Goal: Complete application form

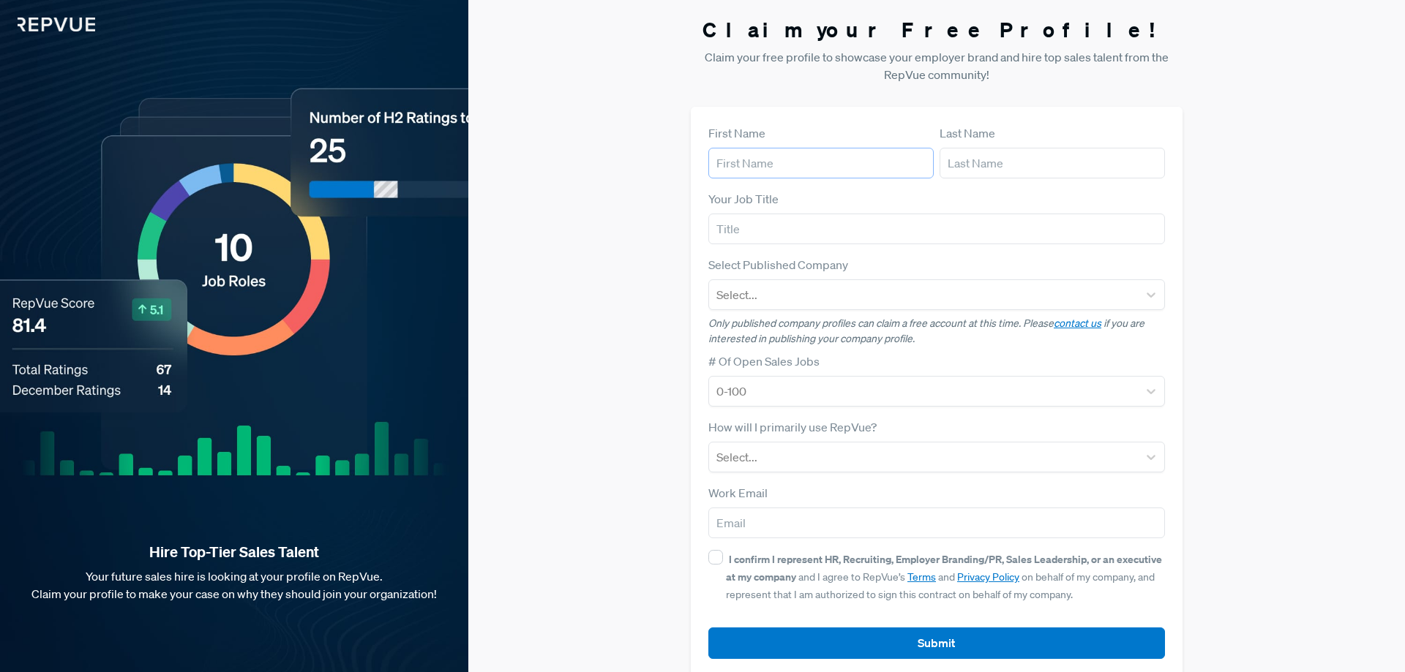
click at [800, 157] on input "text" at bounding box center [820, 163] width 225 height 31
type input "[PERSON_NAME]"
type input "Asamoah"
type input "N"
type input "Finance Broker"
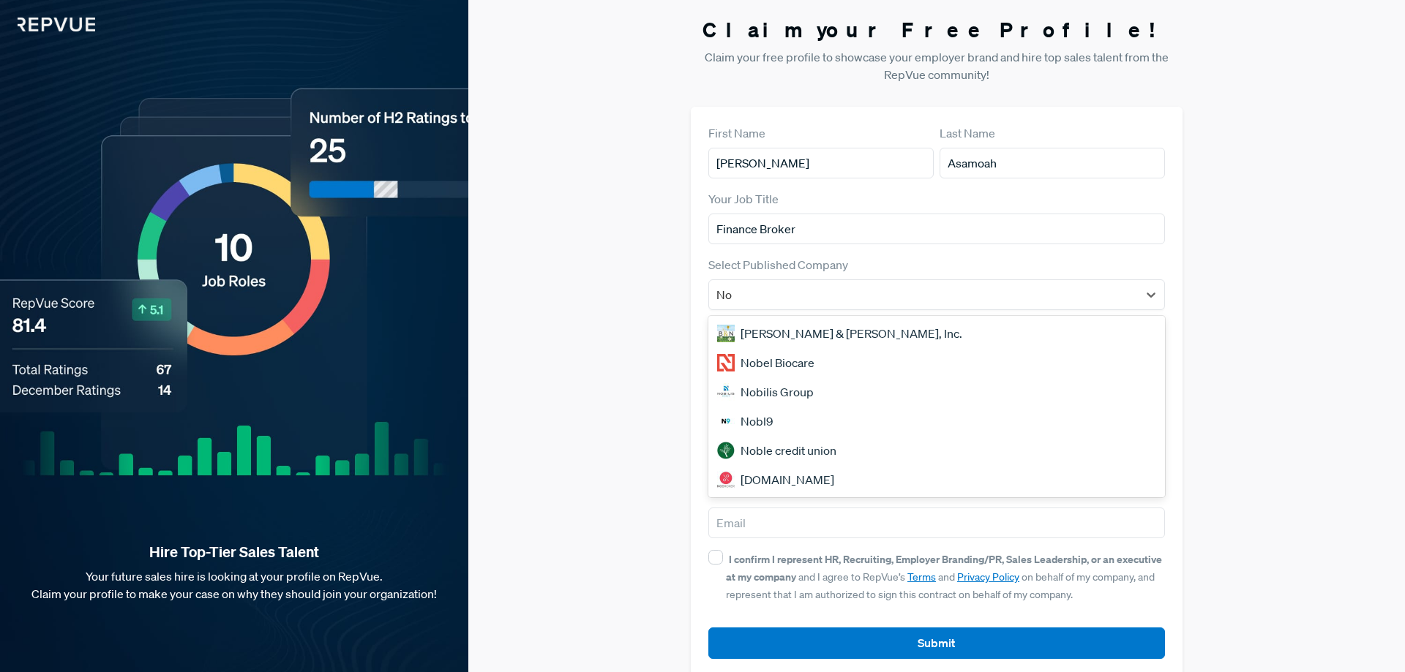
type input "N"
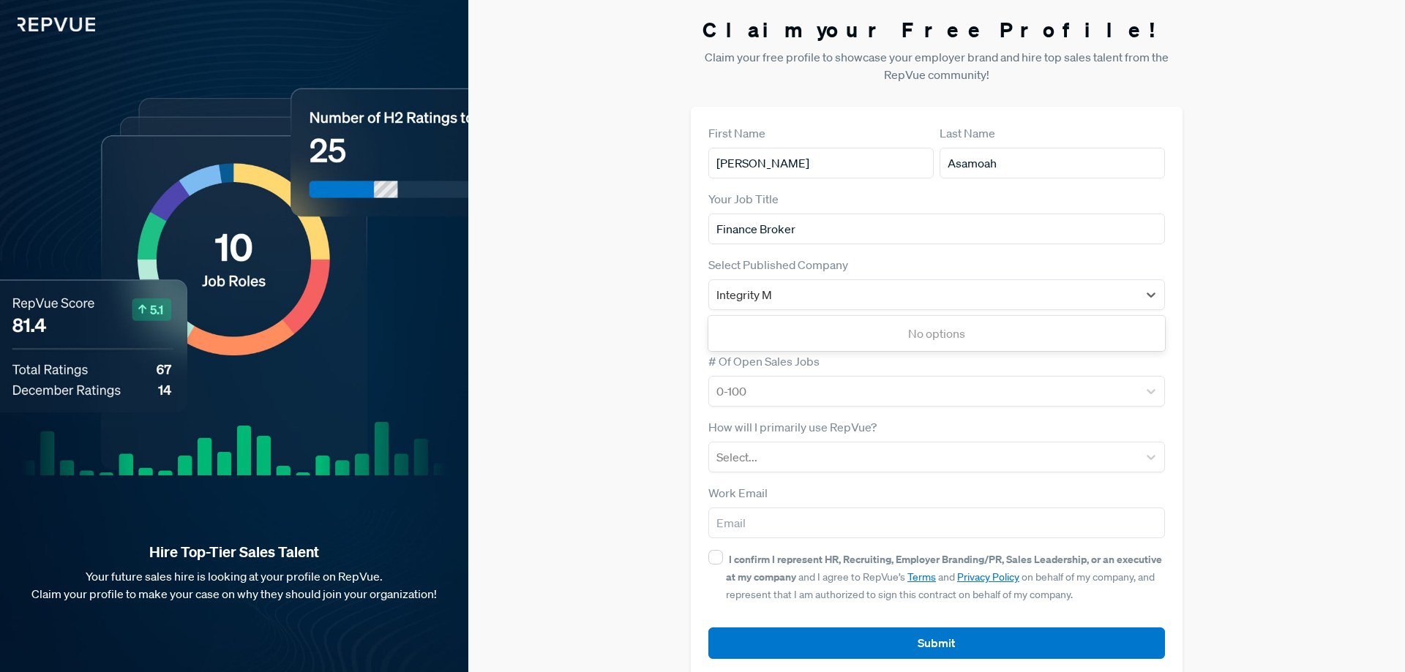
click at [852, 336] on div "No options" at bounding box center [936, 333] width 457 height 29
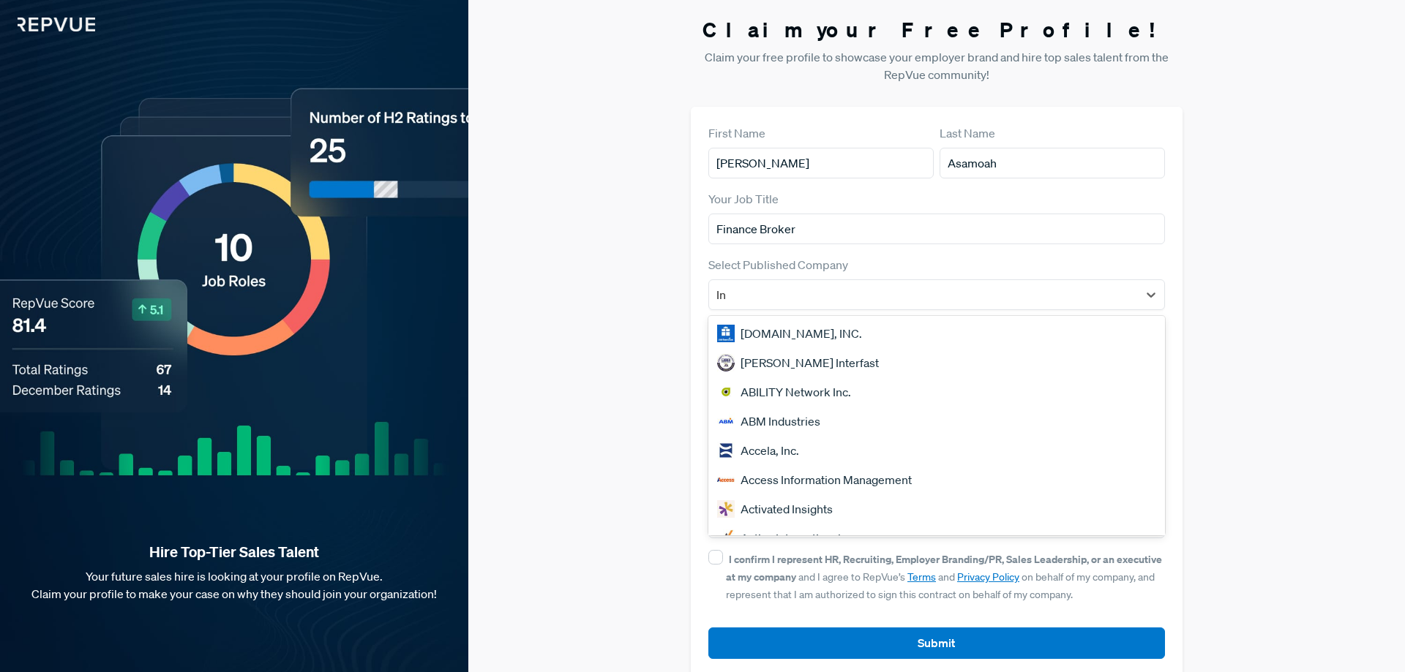
type input "I"
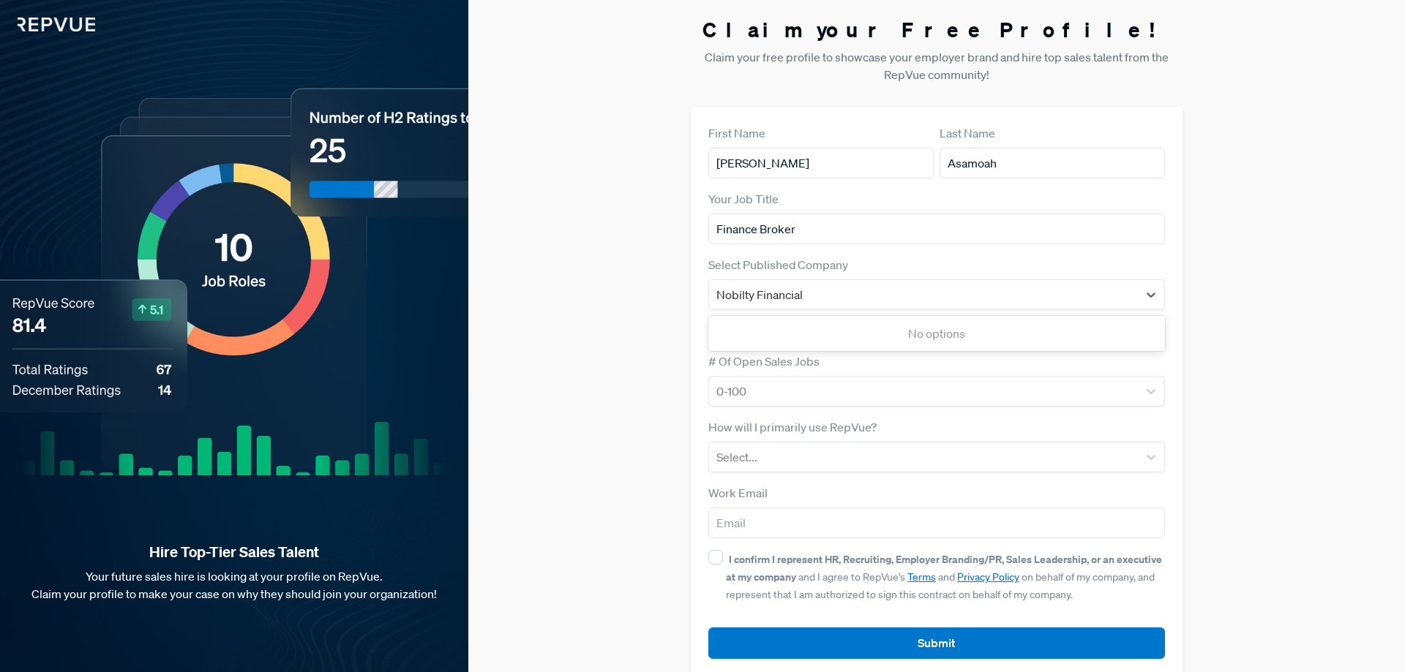
type input "Nobilty Financial"
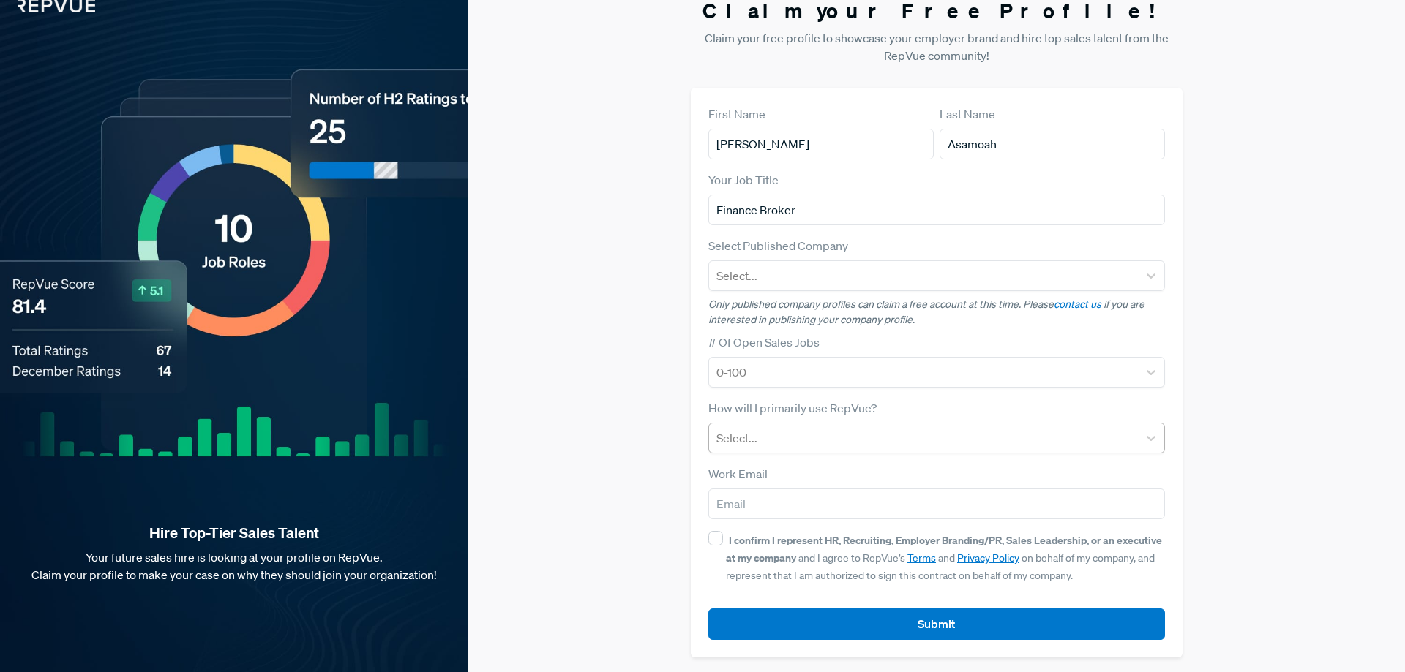
scroll to position [22, 0]
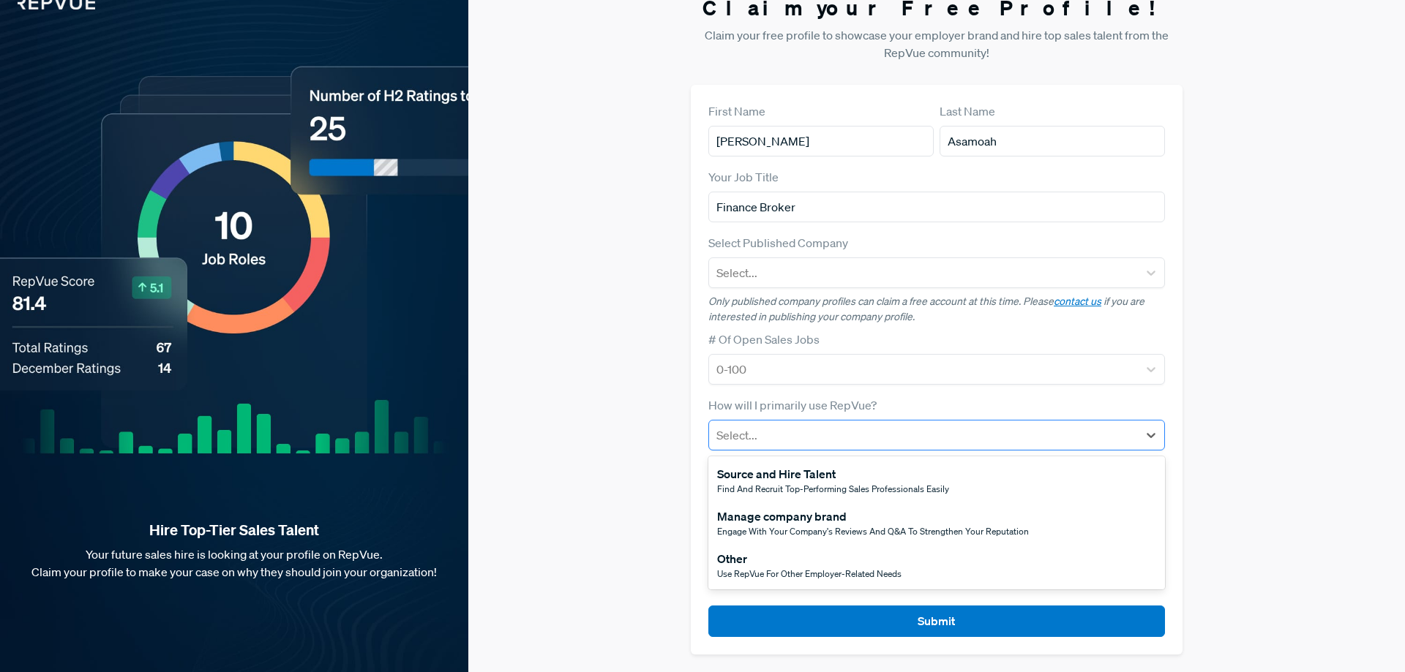
click at [970, 433] on div at bounding box center [923, 435] width 414 height 20
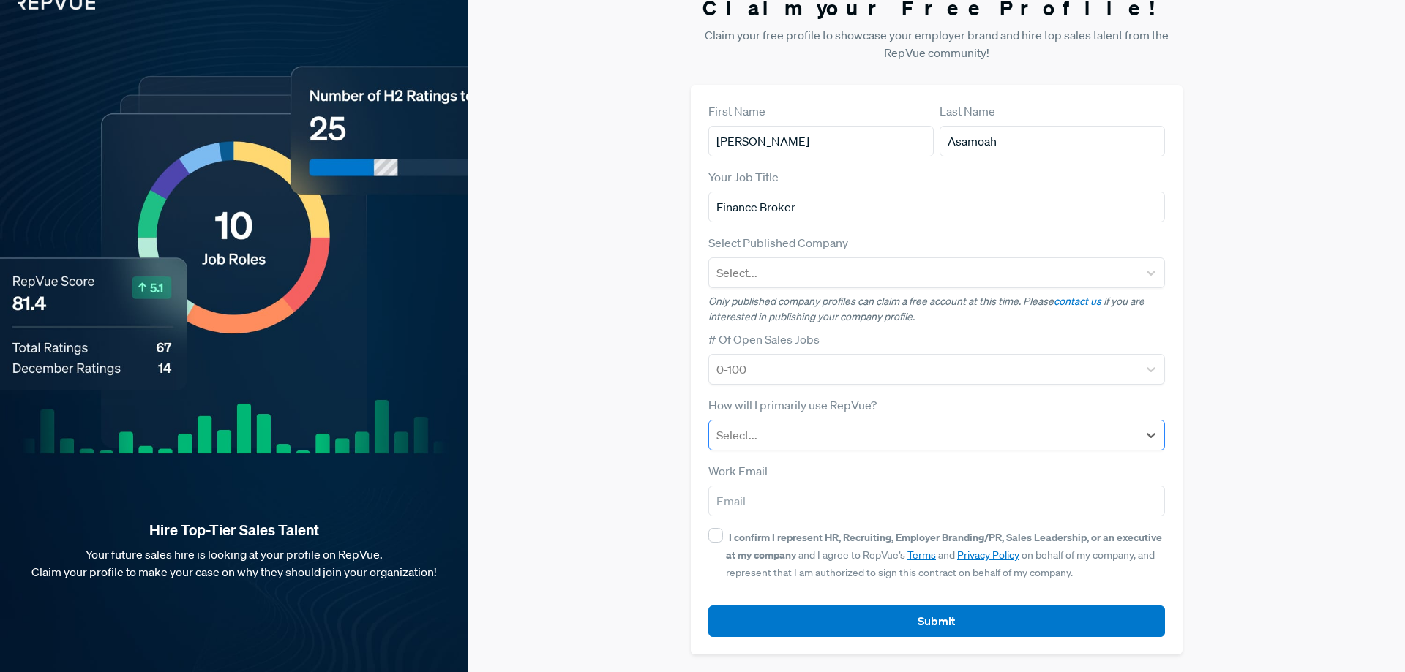
click at [970, 433] on div at bounding box center [923, 435] width 414 height 20
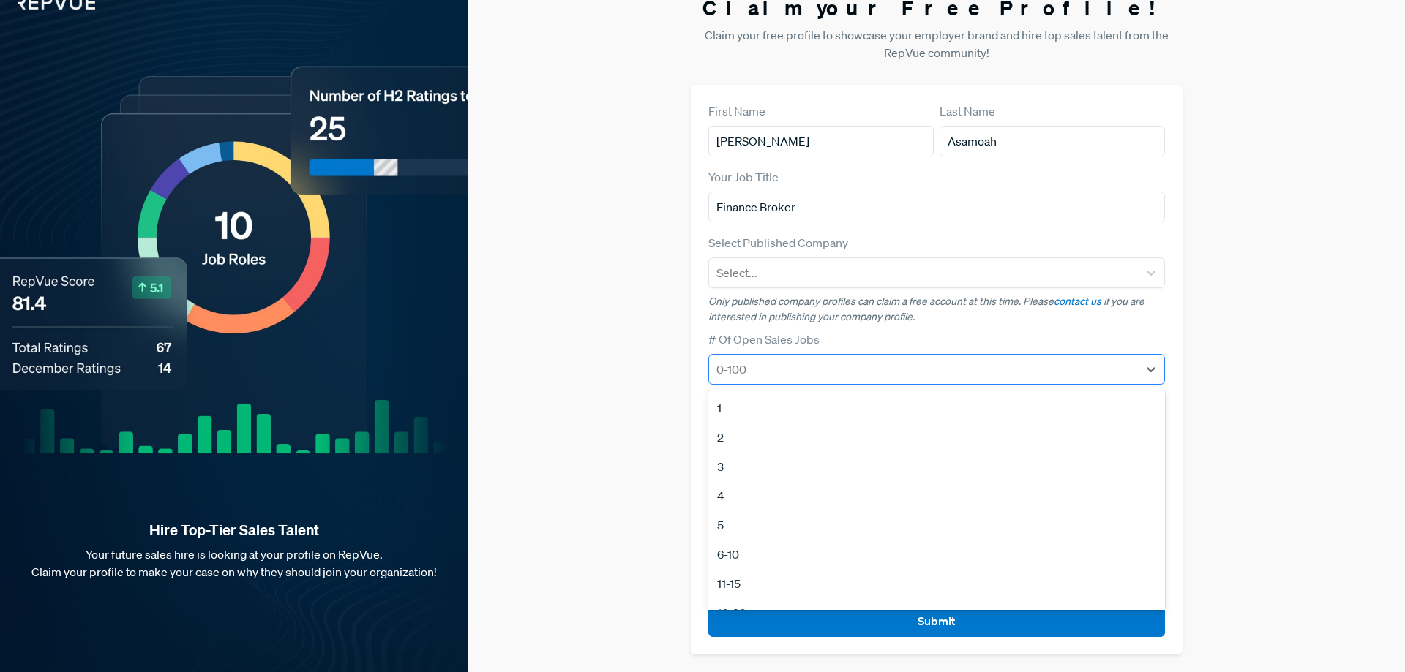
click at [996, 368] on div at bounding box center [923, 369] width 414 height 20
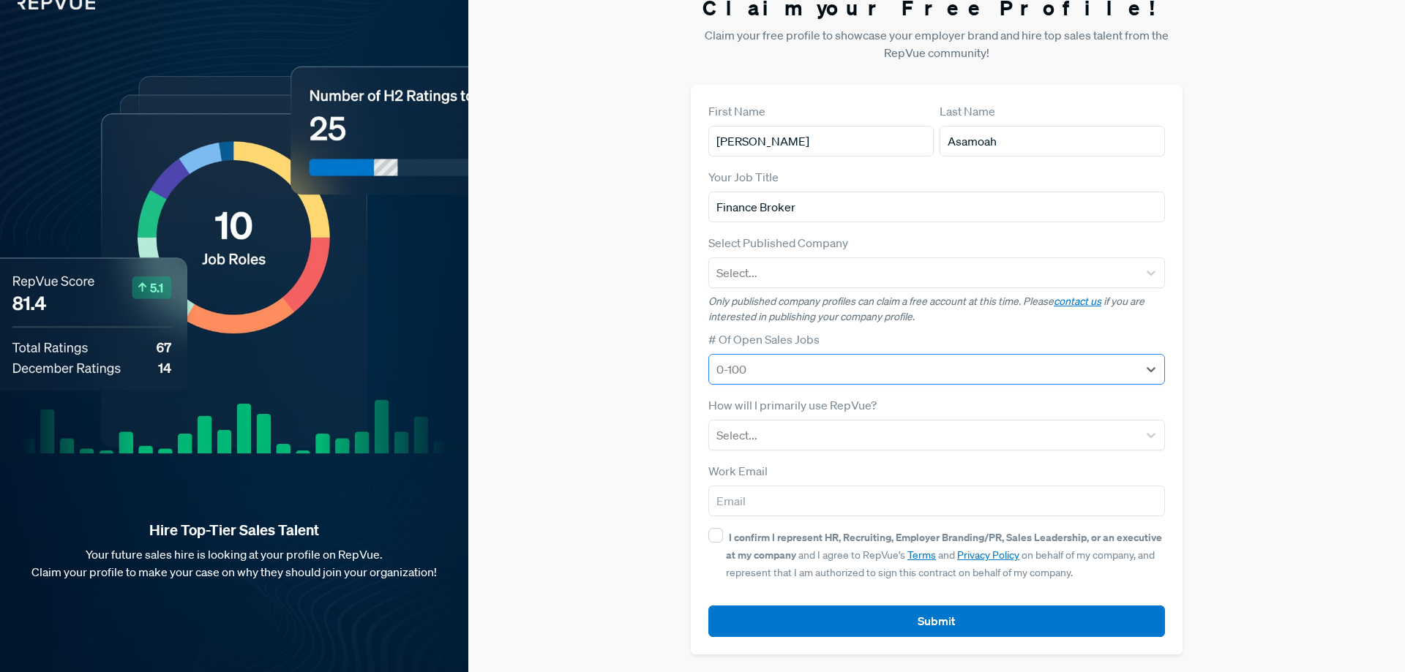
click at [996, 368] on div at bounding box center [923, 369] width 414 height 20
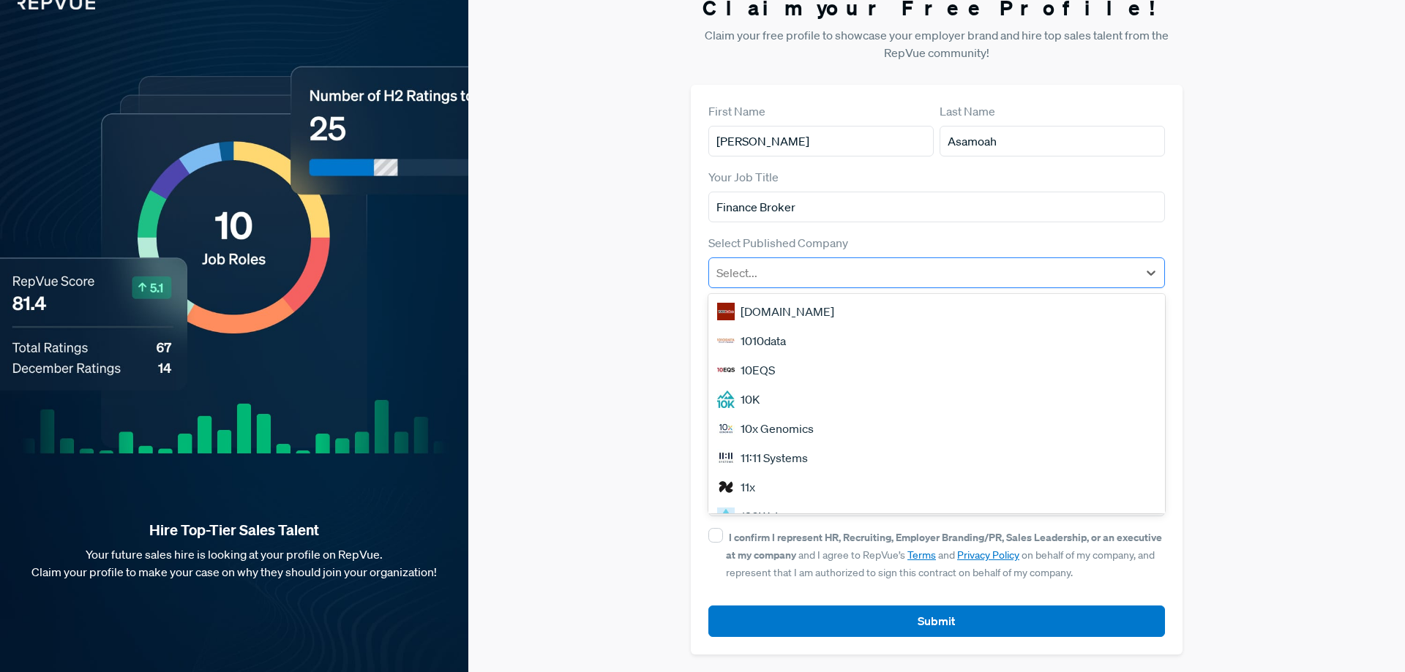
click at [1008, 272] on div at bounding box center [923, 273] width 414 height 20
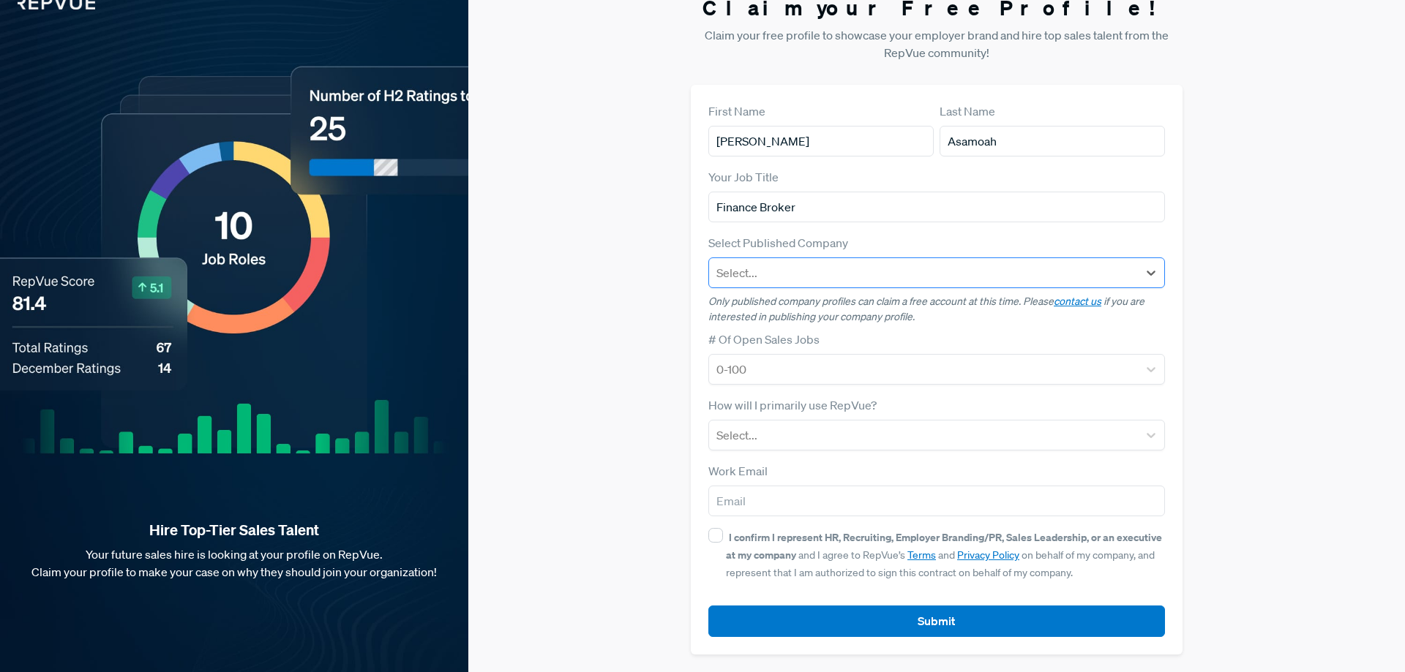
click at [1008, 272] on div at bounding box center [923, 273] width 414 height 20
